Goal: Transaction & Acquisition: Subscribe to service/newsletter

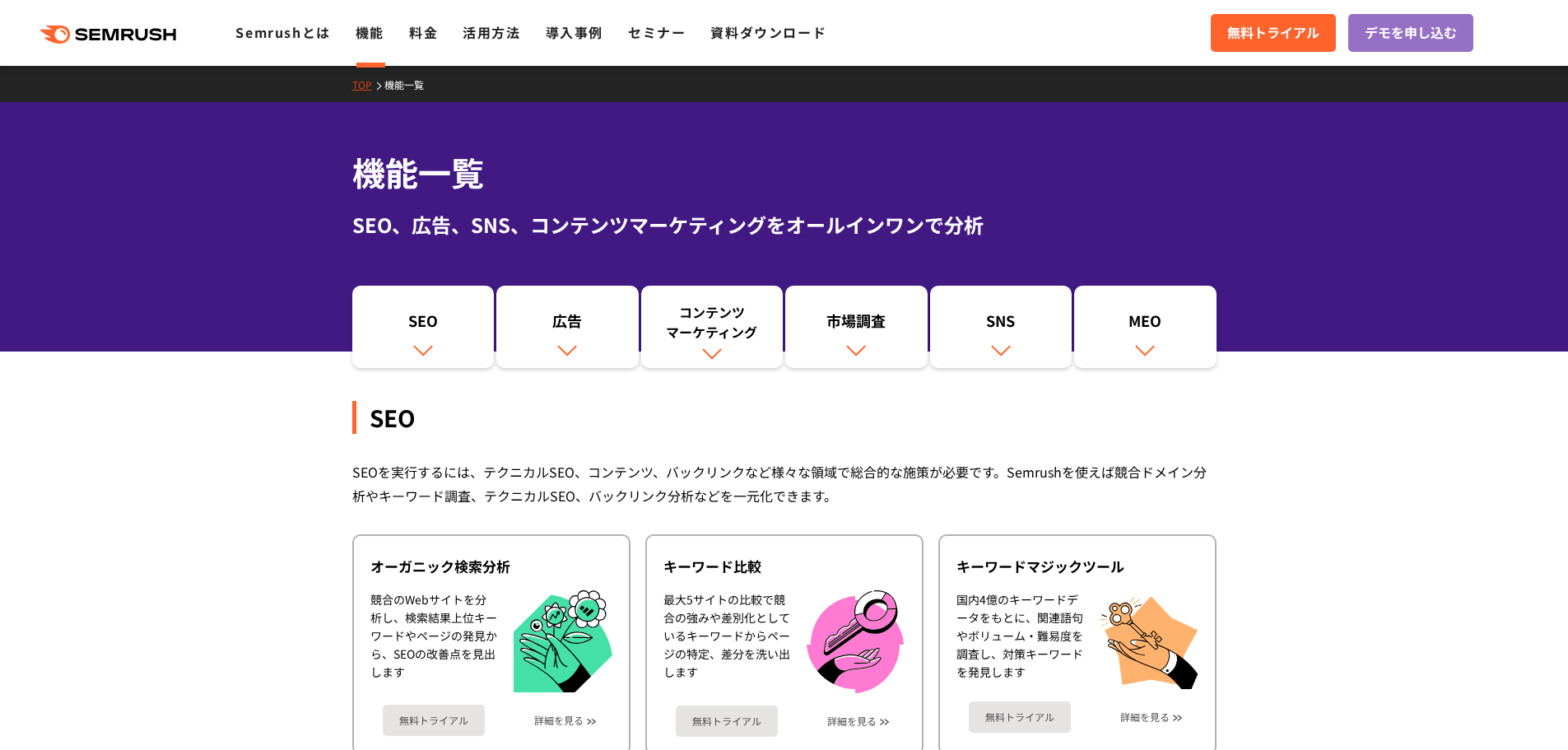
click at [352, 83] on link "TOP" at bounding box center [368, 85] width 32 height 14
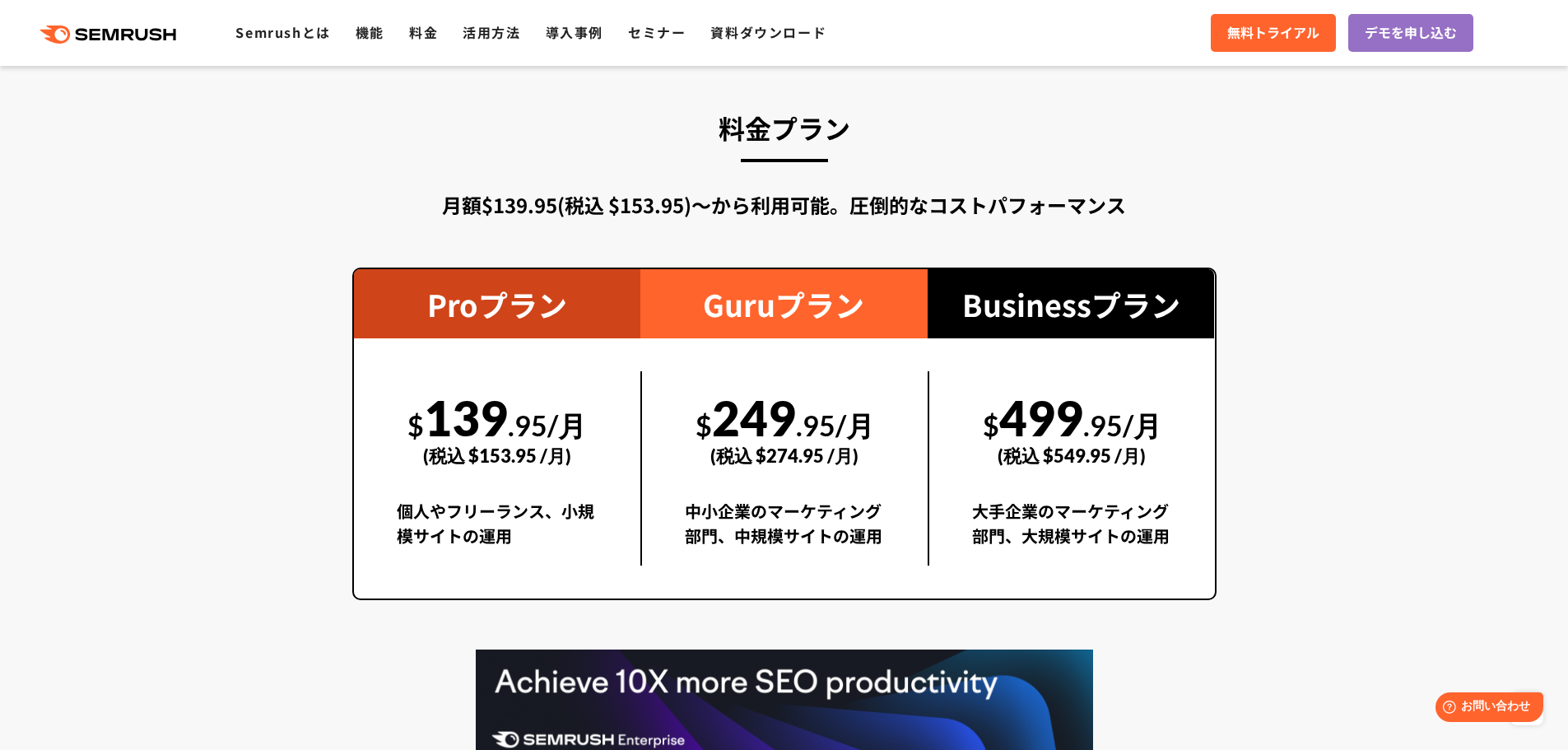
scroll to position [2883, 0]
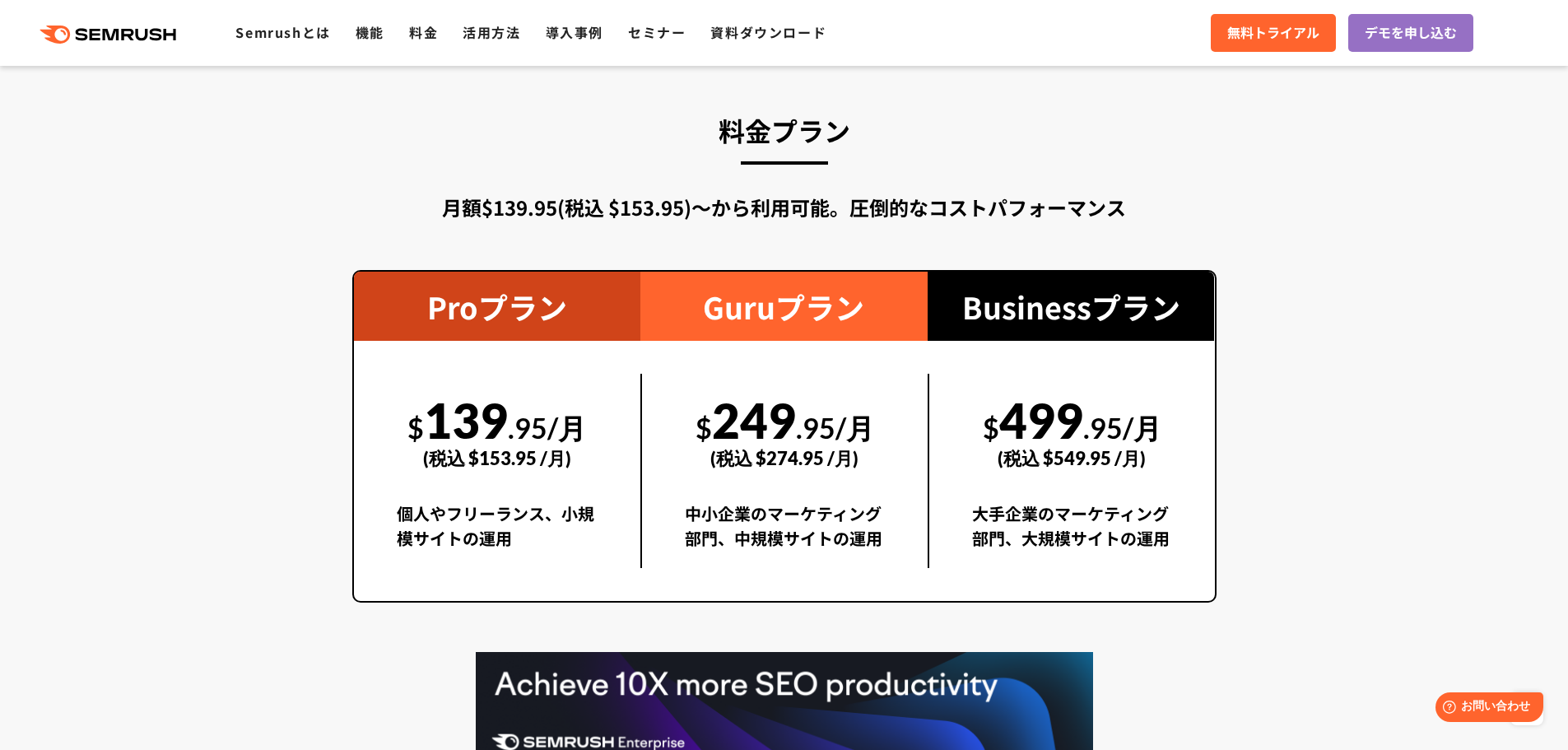
click at [747, 334] on div "Guruプラン" at bounding box center [784, 306] width 287 height 69
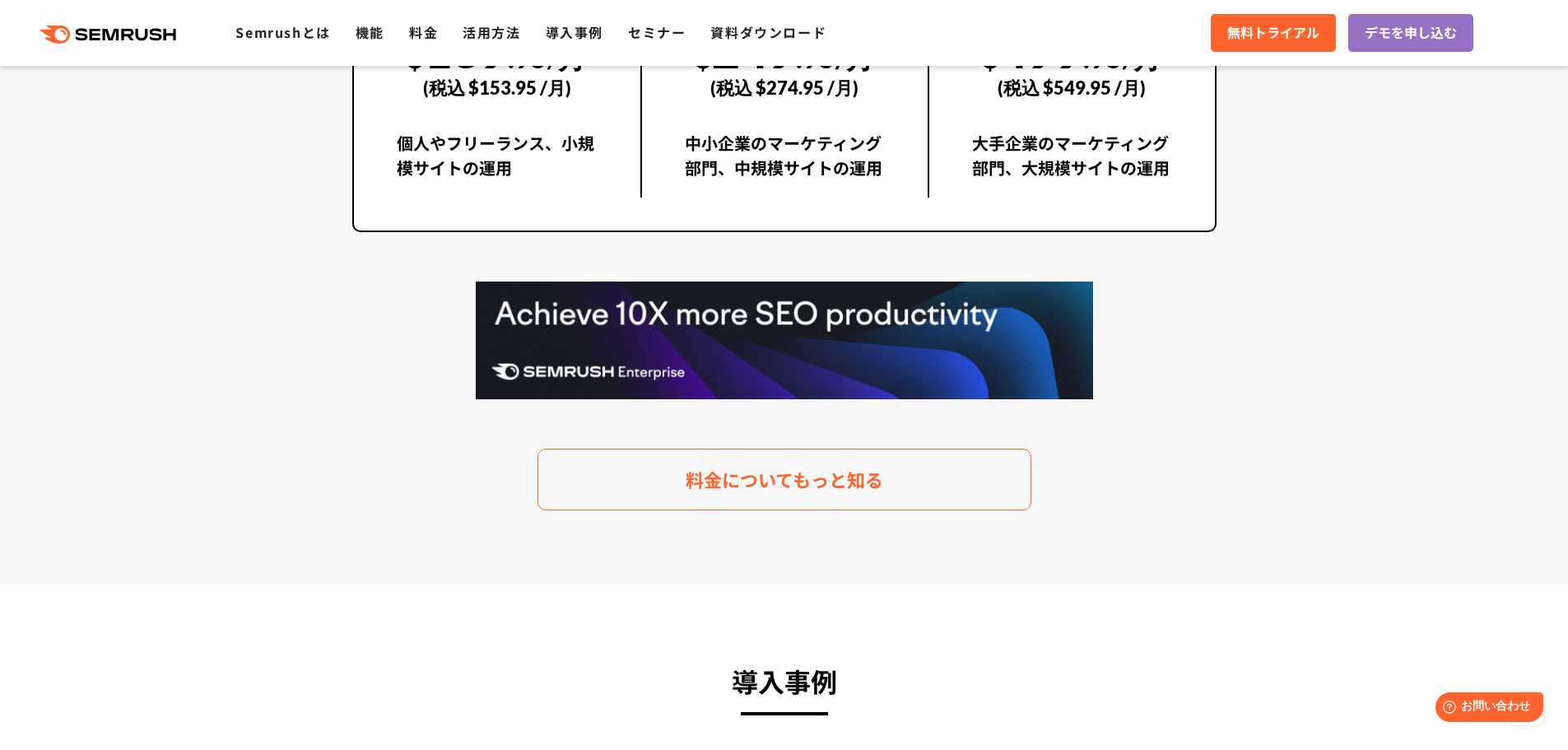
scroll to position [3295, 0]
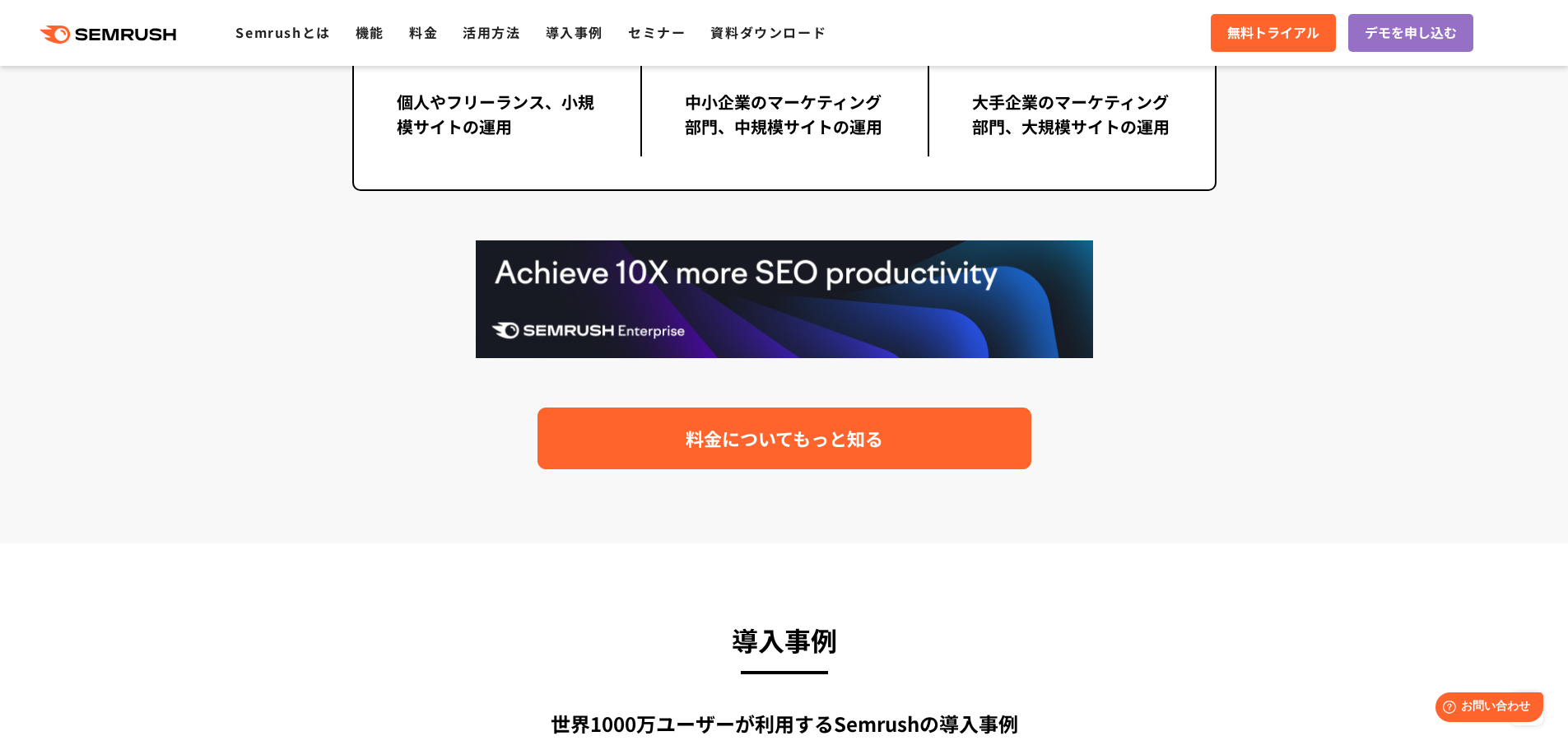
click at [800, 437] on span "料金についてもっと知る" at bounding box center [784, 439] width 197 height 29
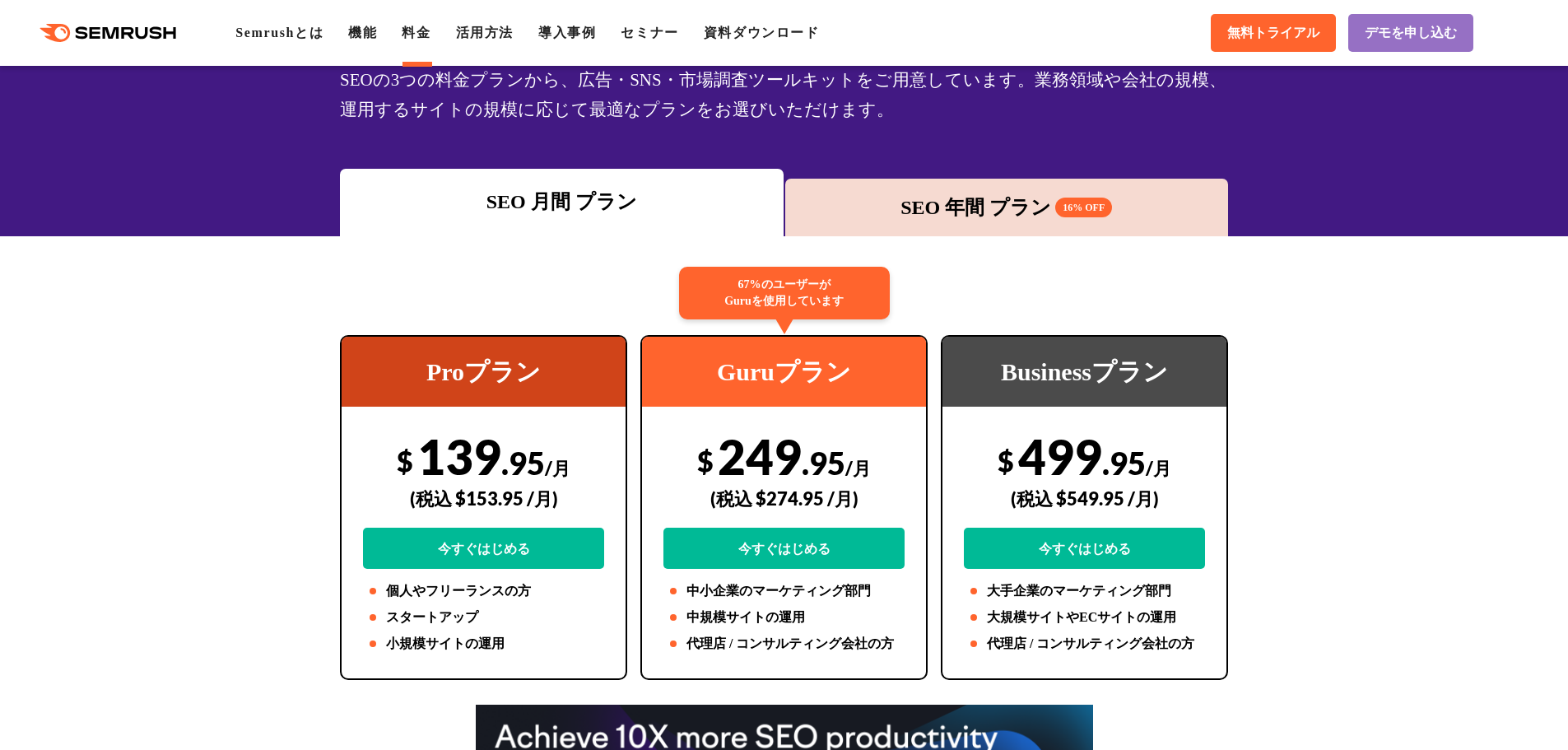
scroll to position [329, 0]
